Goal: Check status: Check status

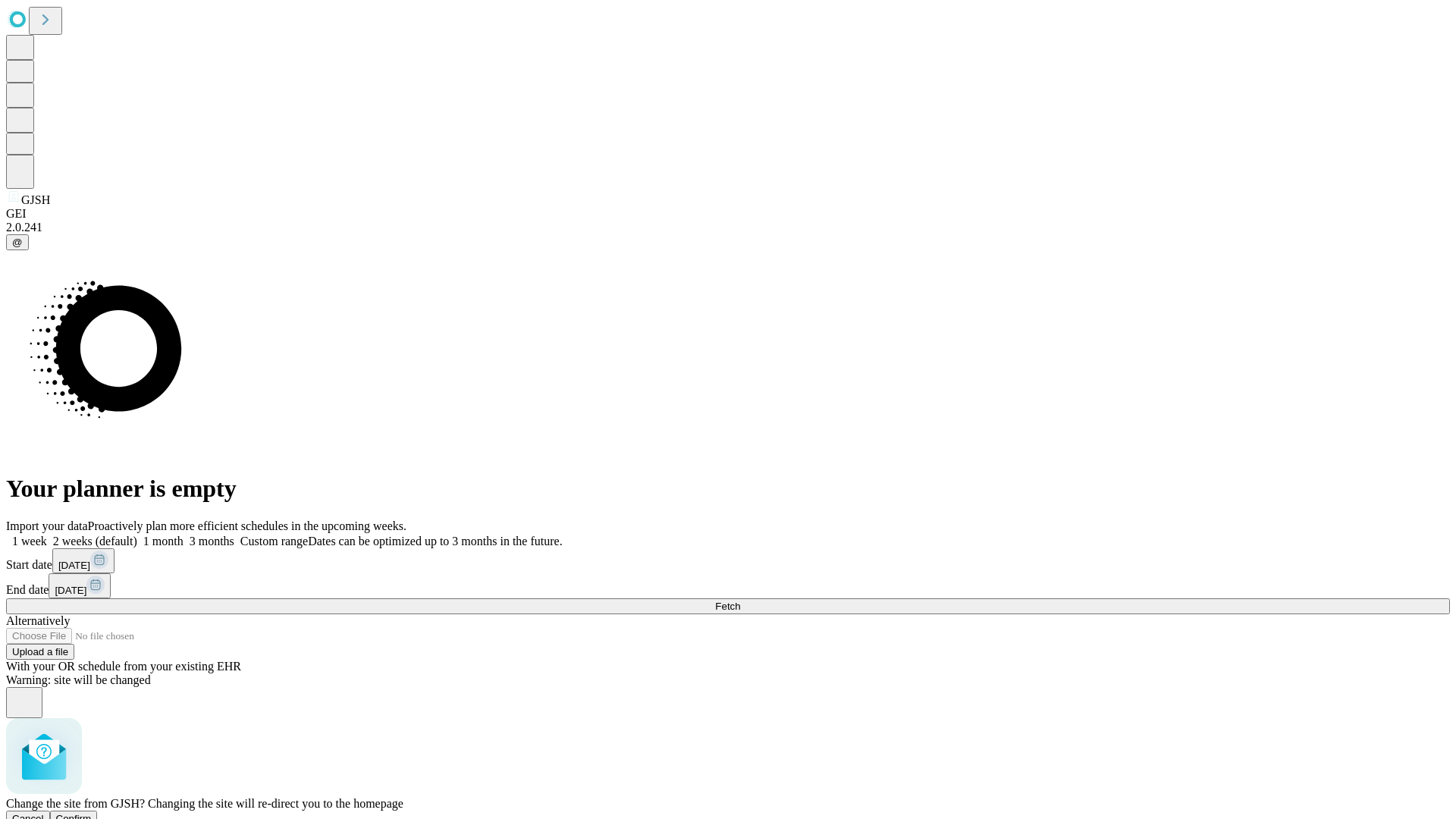
click at [92, 813] on span "Confirm" at bounding box center [74, 819] width 36 height 12
click at [47, 535] on label "1 week" at bounding box center [26, 541] width 41 height 13
click at [740, 601] on span "Fetch" at bounding box center [728, 607] width 25 height 12
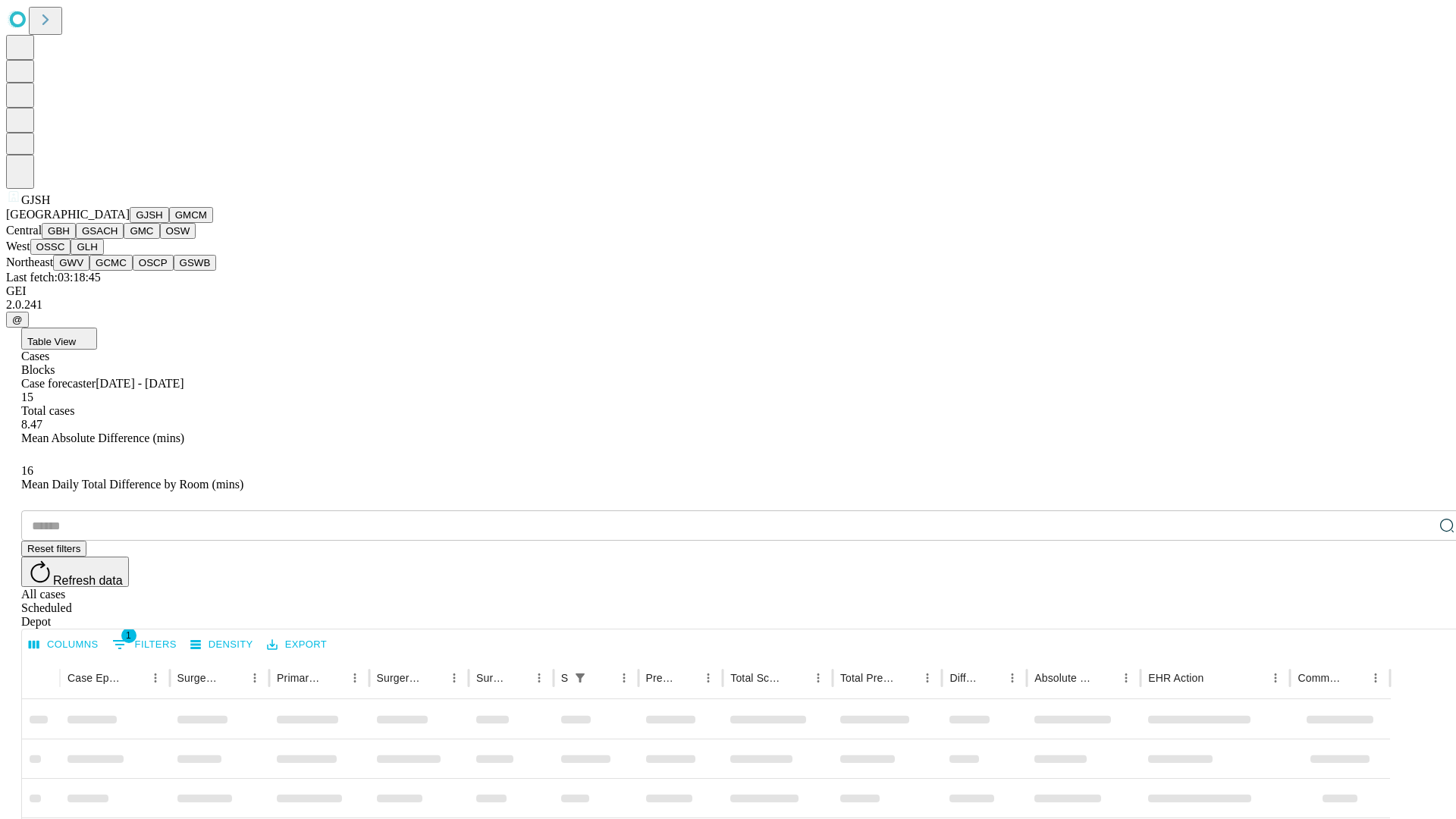
click at [169, 223] on button "GMCM" at bounding box center [190, 215] width 44 height 16
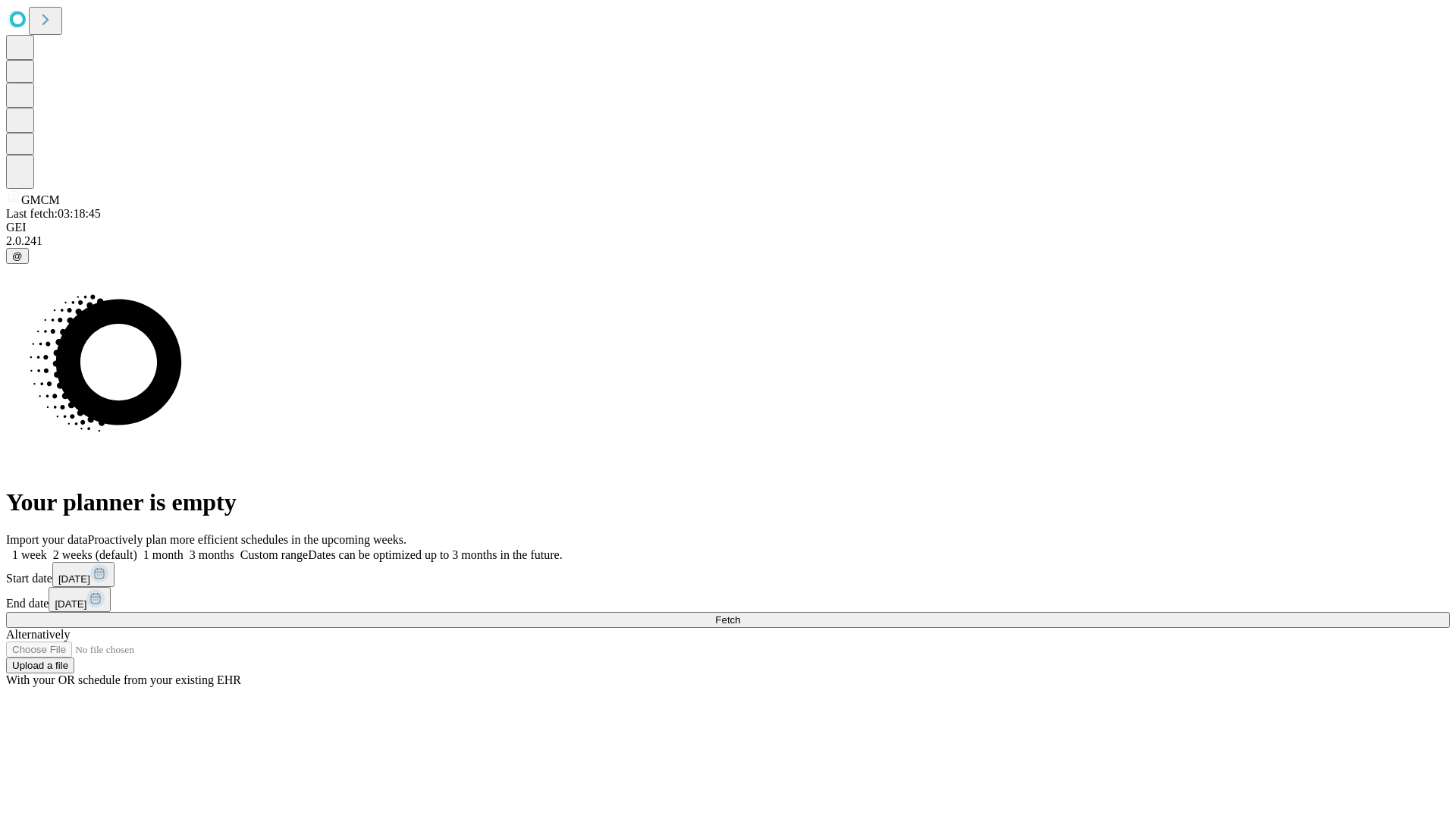
click at [740, 614] on span "Fetch" at bounding box center [728, 620] width 25 height 12
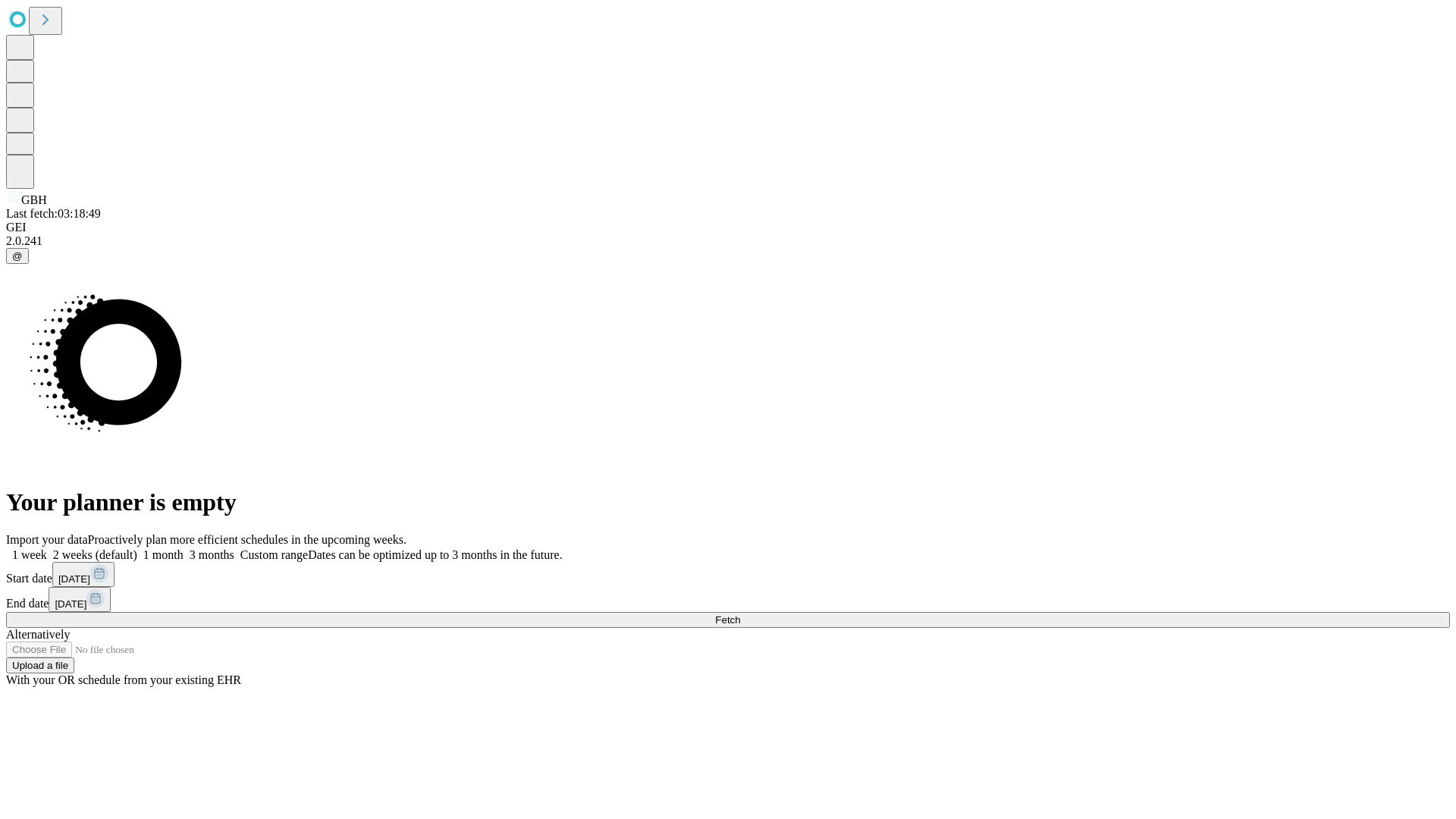
click at [47, 548] on label "1 week" at bounding box center [26, 554] width 41 height 13
click at [740, 614] on span "Fetch" at bounding box center [728, 620] width 25 height 12
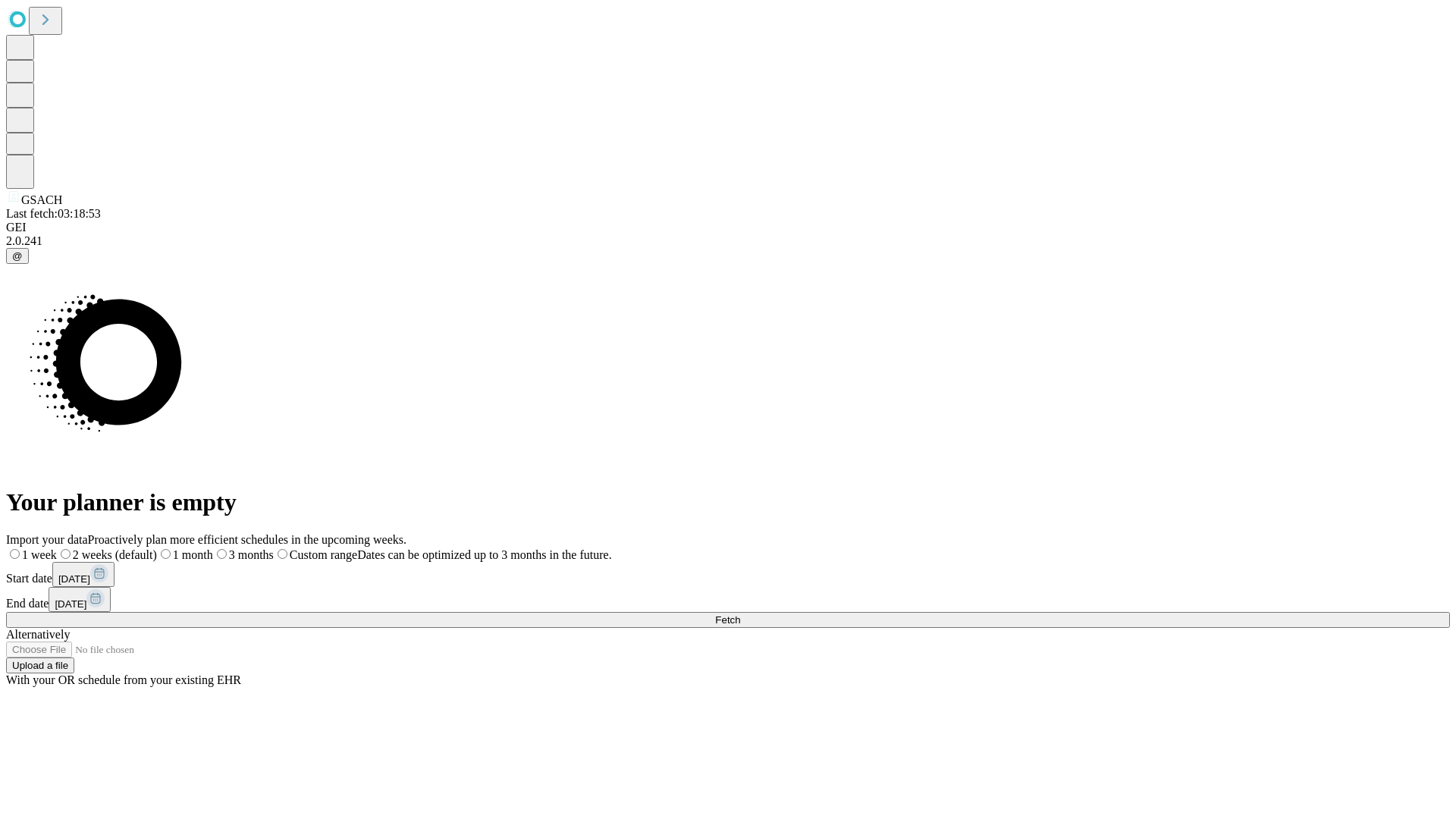
click at [57, 548] on label "1 week" at bounding box center [31, 554] width 51 height 13
click at [740, 614] on span "Fetch" at bounding box center [728, 620] width 25 height 12
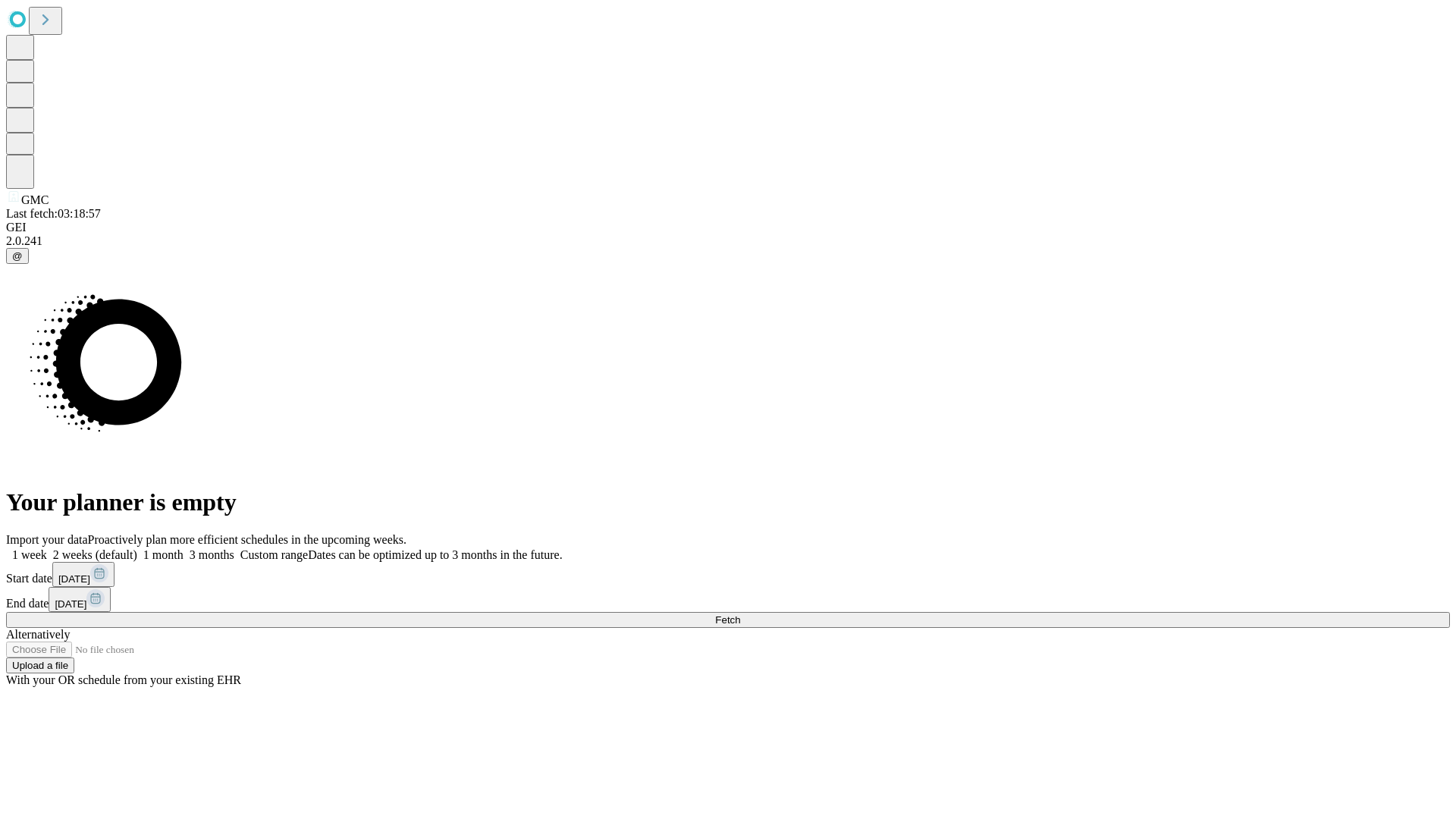
click at [47, 548] on label "1 week" at bounding box center [26, 554] width 41 height 13
click at [740, 614] on span "Fetch" at bounding box center [728, 620] width 25 height 12
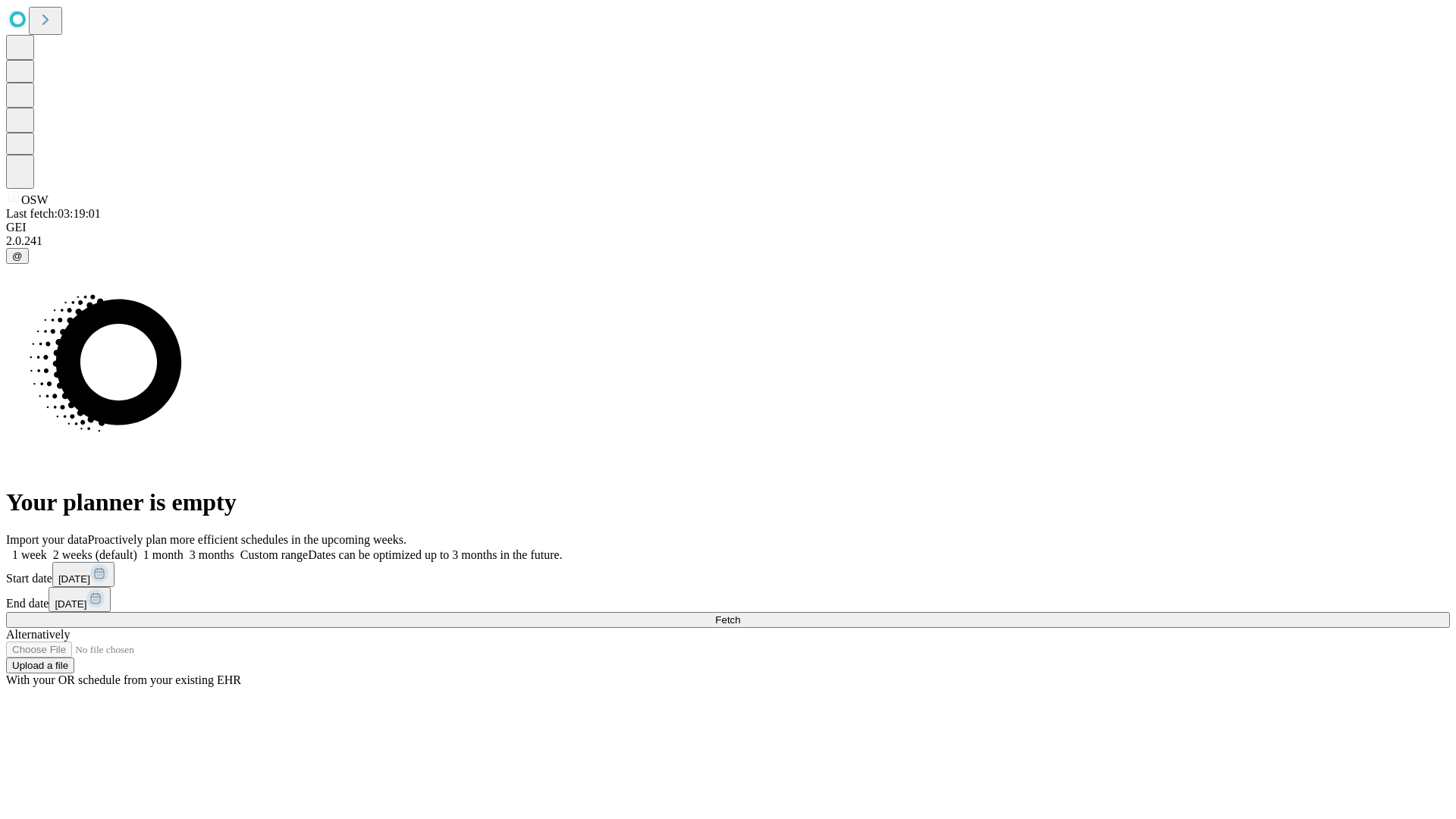
click at [740, 614] on span "Fetch" at bounding box center [728, 620] width 25 height 12
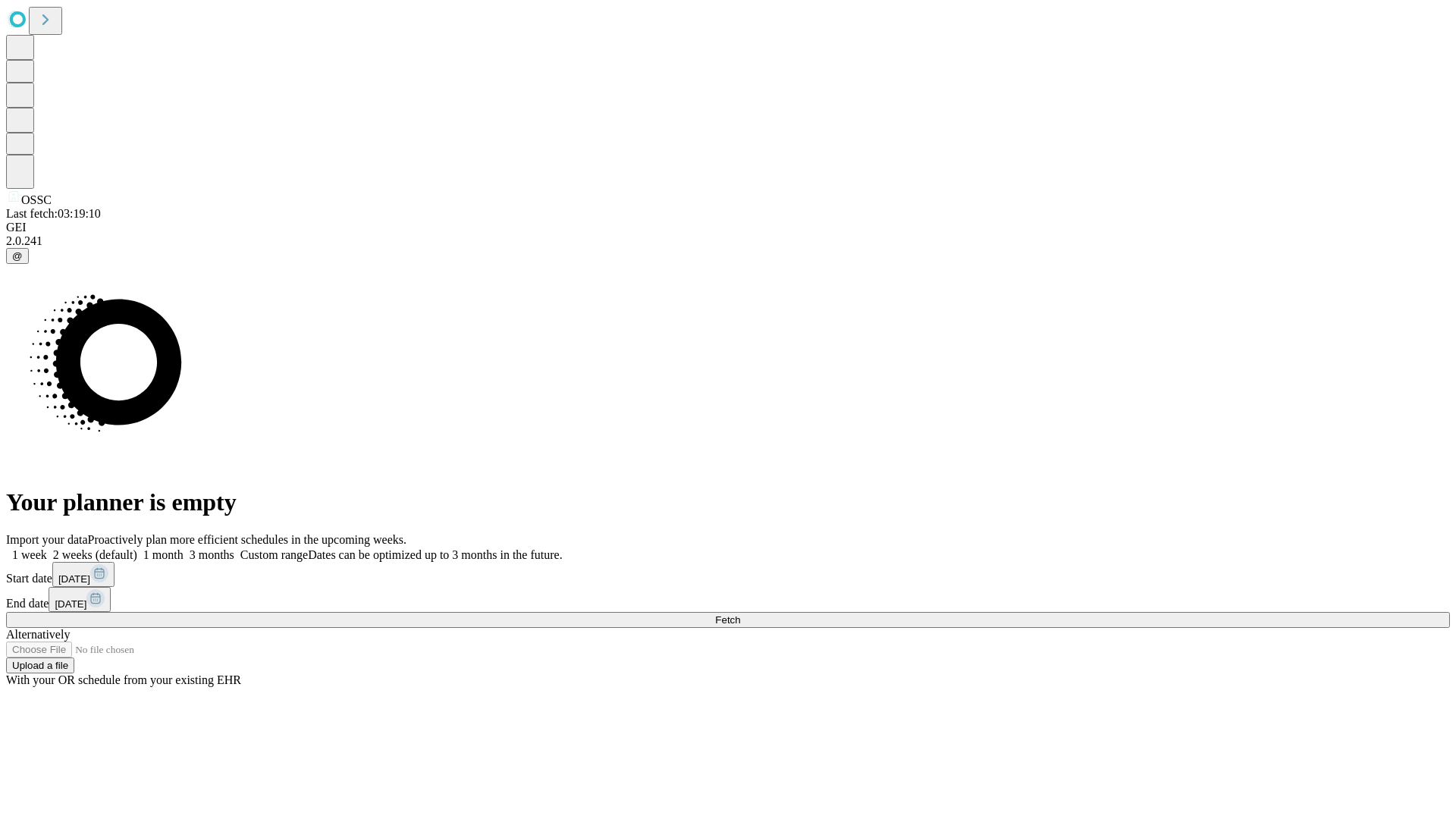
click at [47, 548] on label "1 week" at bounding box center [26, 554] width 41 height 13
click at [740, 614] on span "Fetch" at bounding box center [728, 620] width 25 height 12
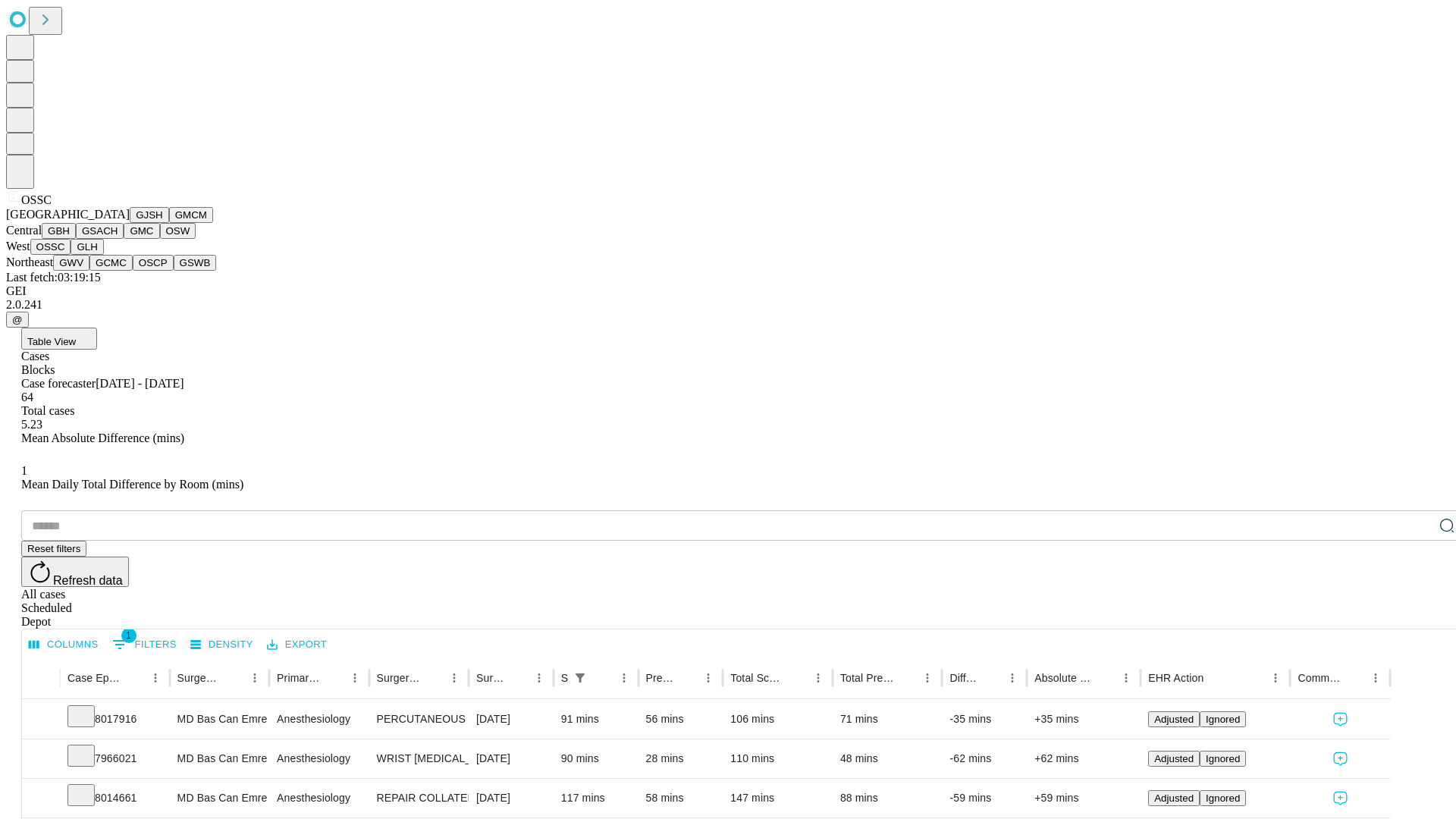
click at [103, 255] on button "GLH" at bounding box center [86, 247] width 33 height 16
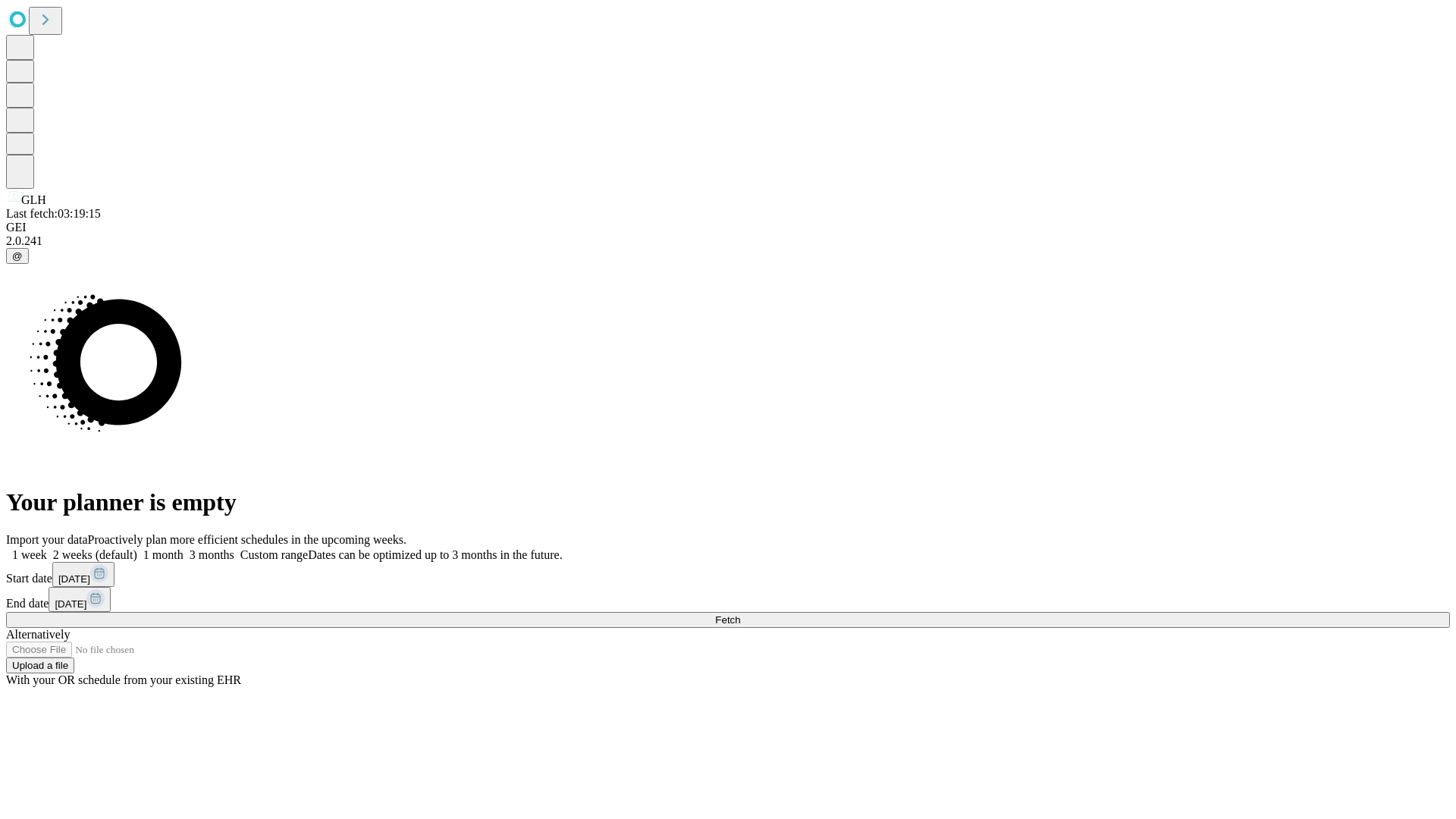
click at [47, 548] on label "1 week" at bounding box center [26, 554] width 41 height 13
click at [740, 614] on span "Fetch" at bounding box center [728, 620] width 25 height 12
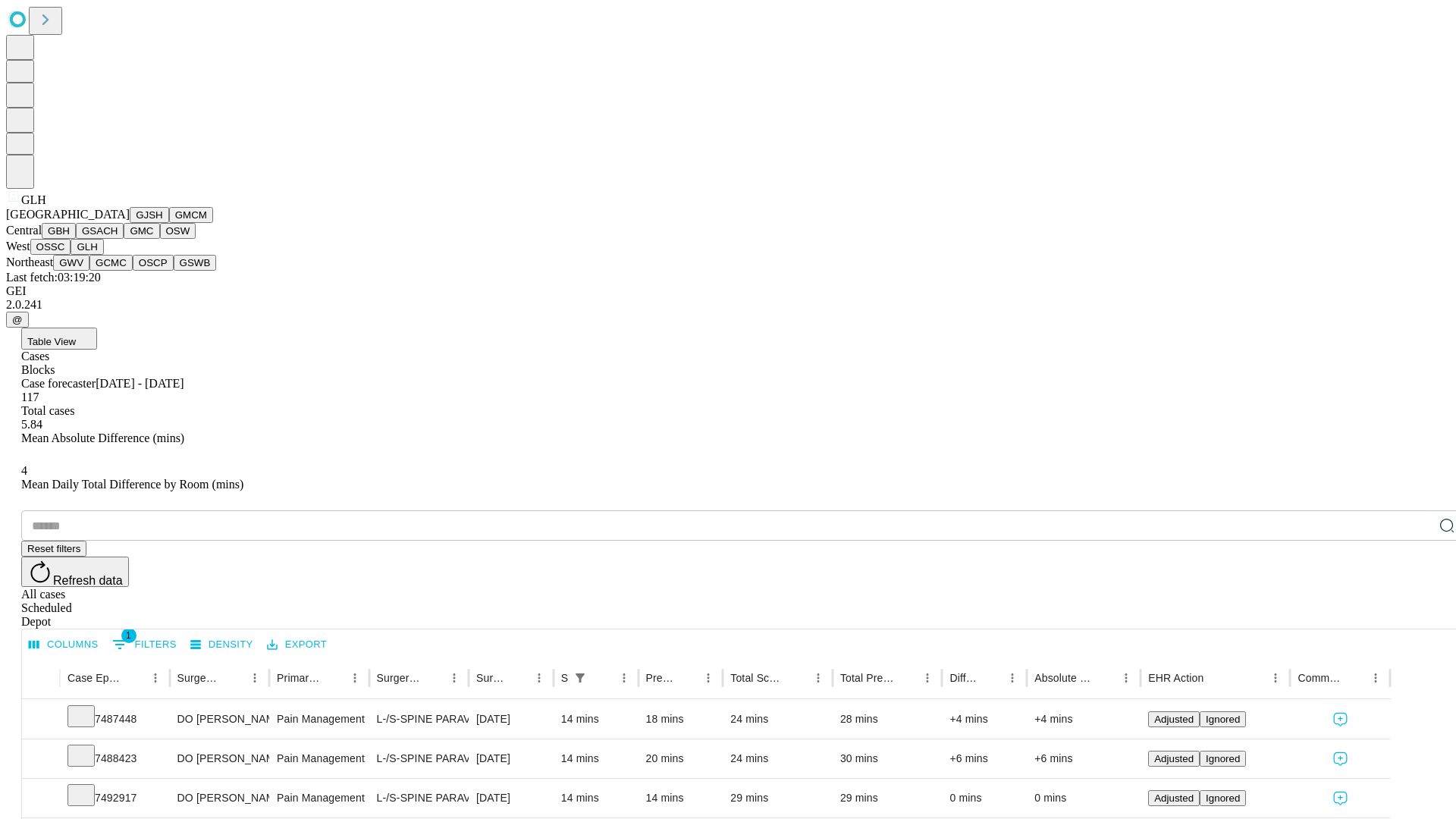
click at [89, 271] on button "GWV" at bounding box center [72, 262] width 37 height 16
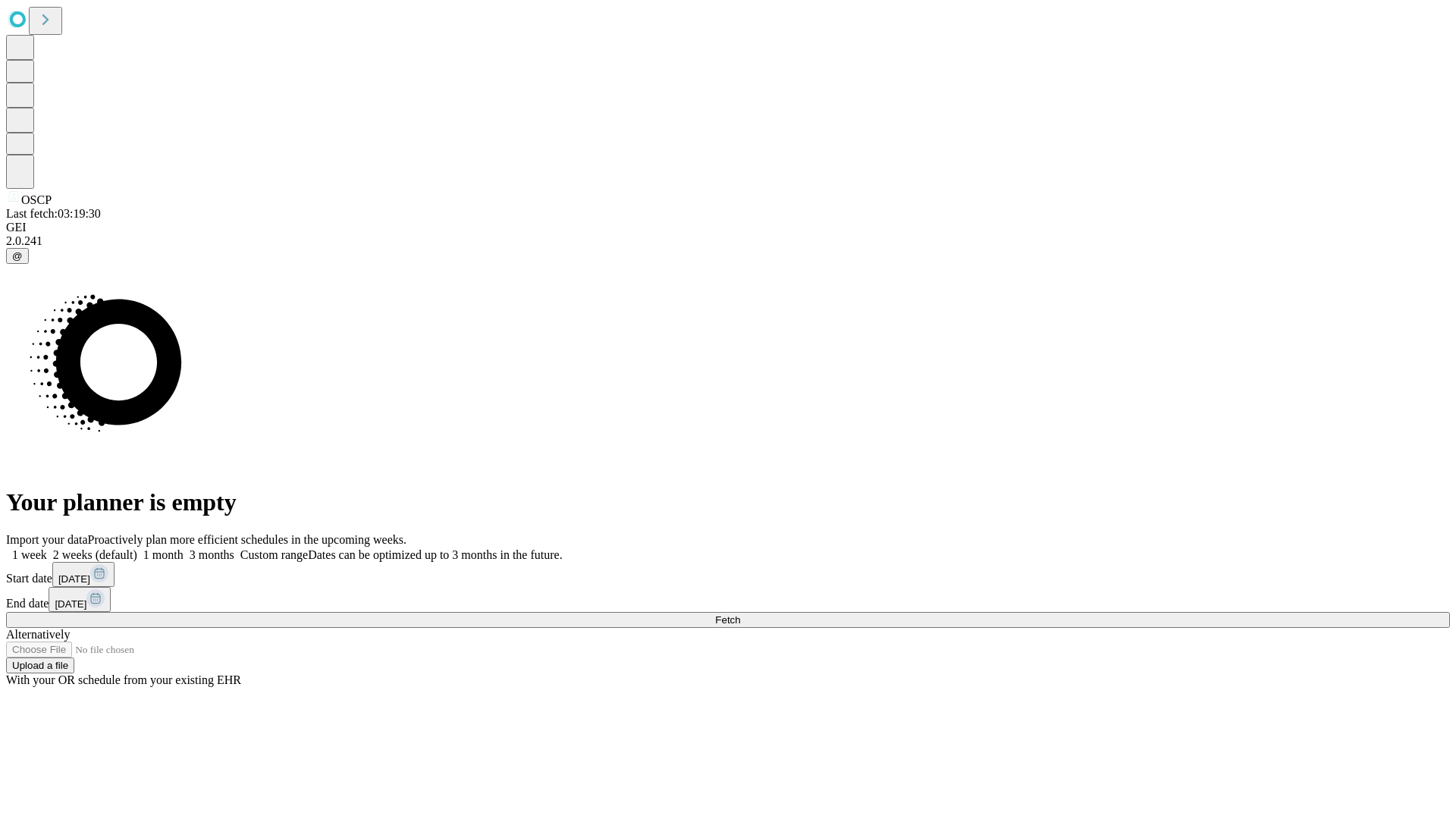
click at [47, 548] on label "1 week" at bounding box center [26, 554] width 41 height 13
click at [740, 614] on span "Fetch" at bounding box center [728, 620] width 25 height 12
